Goal: Browse casually

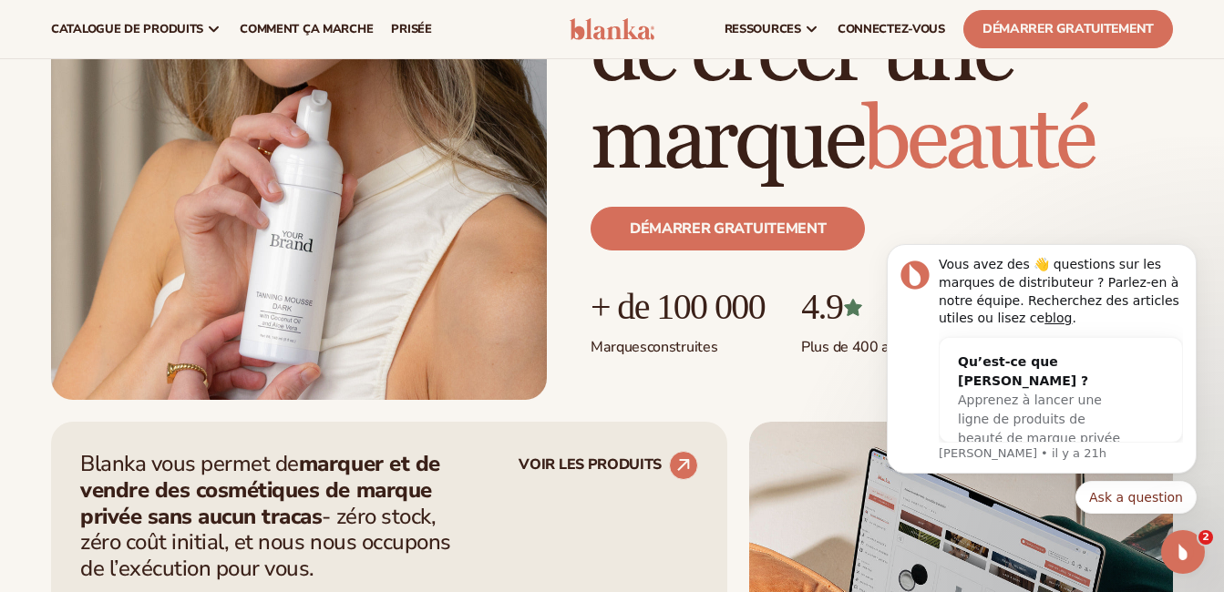
scroll to position [363, 0]
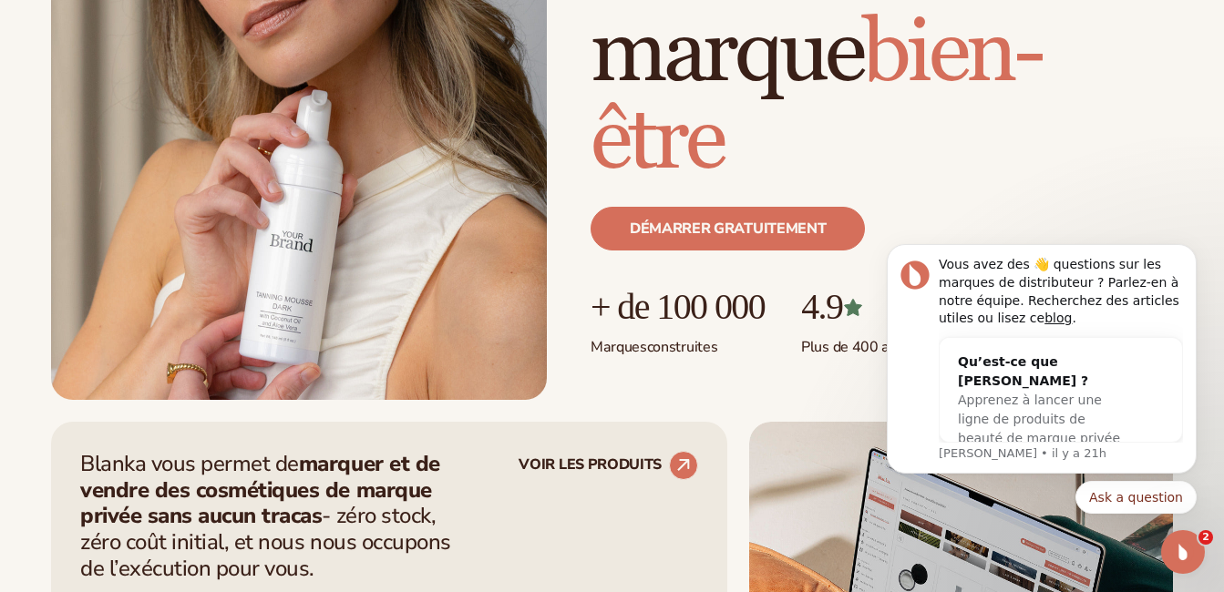
click at [559, 281] on div "Il suffit d’ajouter votre marque. [PERSON_NAME] s’occupe du reste. beauty,[MEDI…" at bounding box center [612, 74] width 1122 height 652
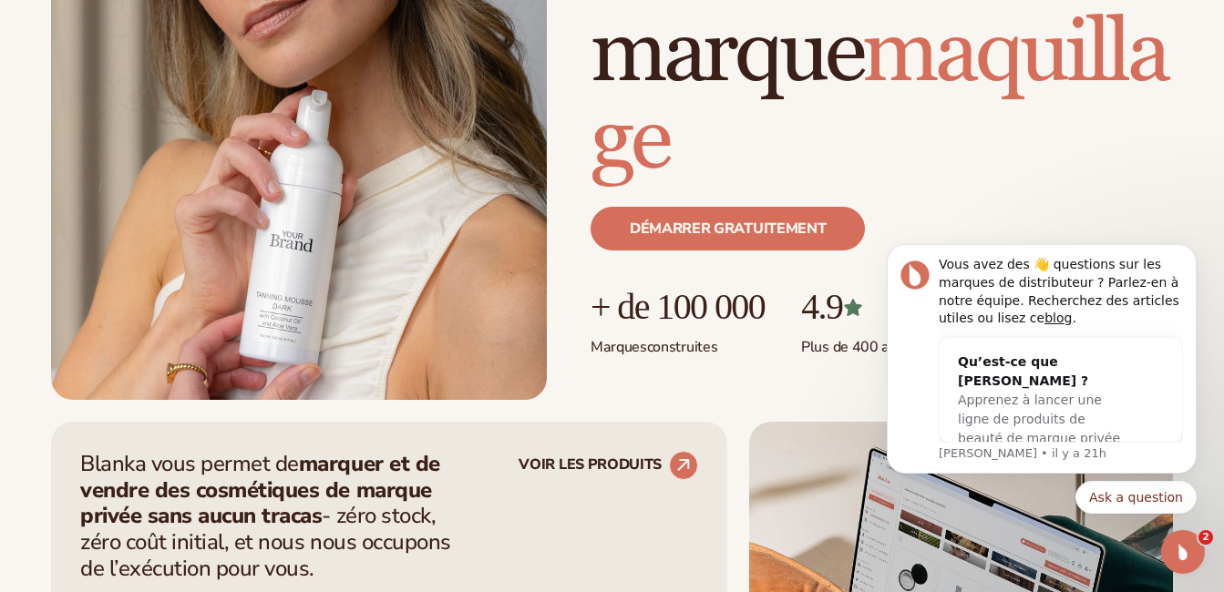
drag, startPoint x: 163, startPoint y: 1, endPoint x: 1062, endPoint y: 125, distance: 906.9
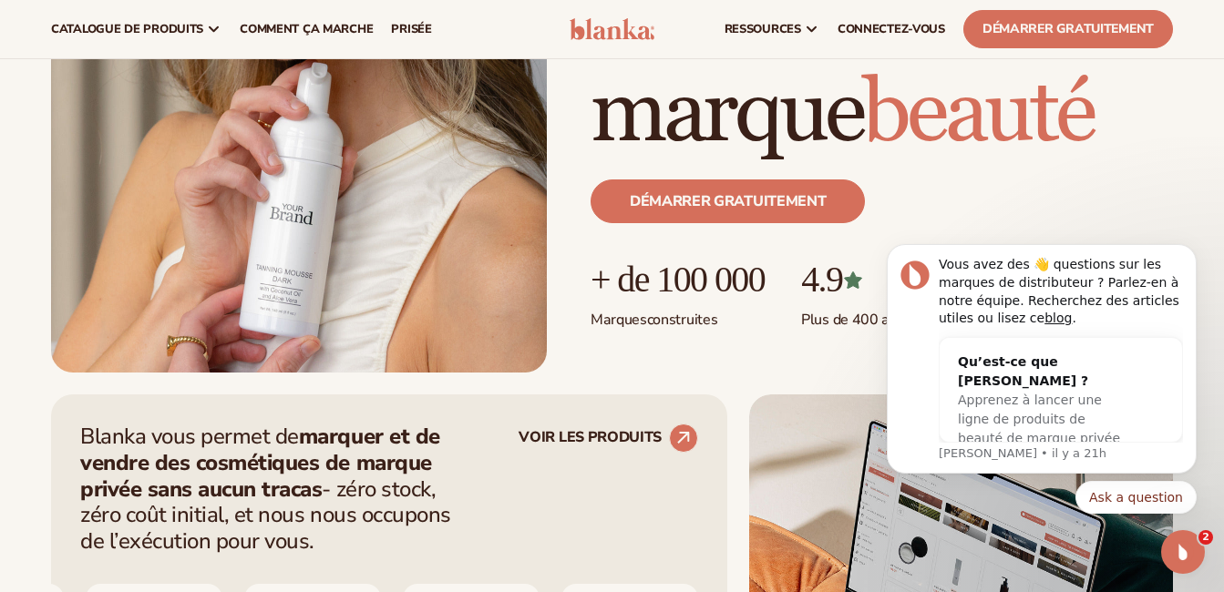
scroll to position [335, 0]
